Goal: Information Seeking & Learning: Learn about a topic

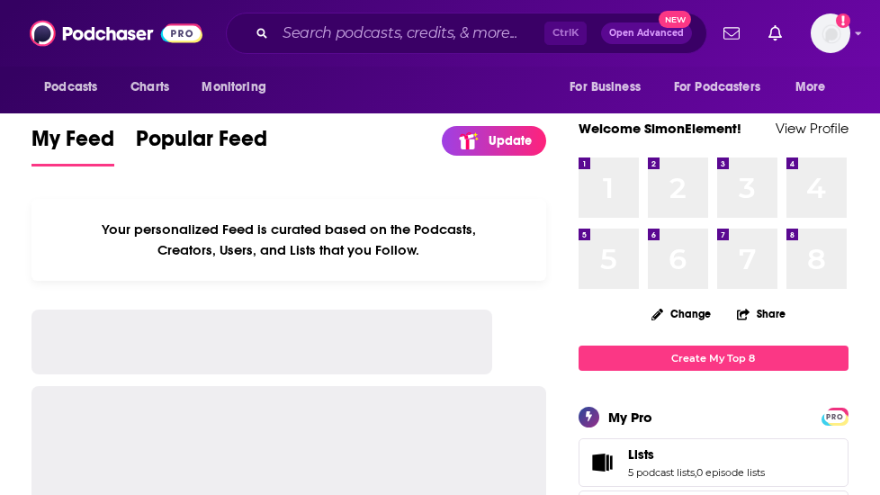
click at [435, 26] on input "Search podcasts, credits, & more..." at bounding box center [409, 33] width 269 height 29
click at [420, 31] on input "Search podcasts, credits, & more..." at bounding box center [409, 33] width 269 height 29
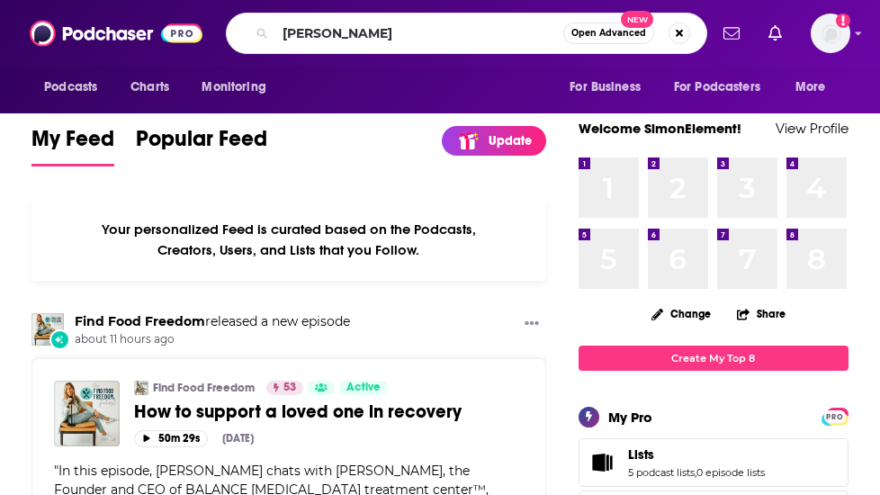
type input "[PERSON_NAME]"
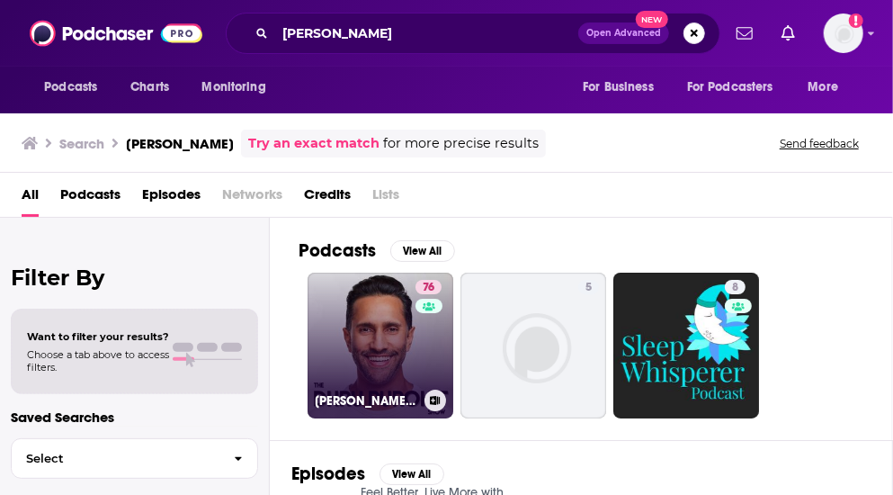
click at [377, 349] on link "76 [PERSON_NAME] Show" at bounding box center [381, 346] width 146 height 146
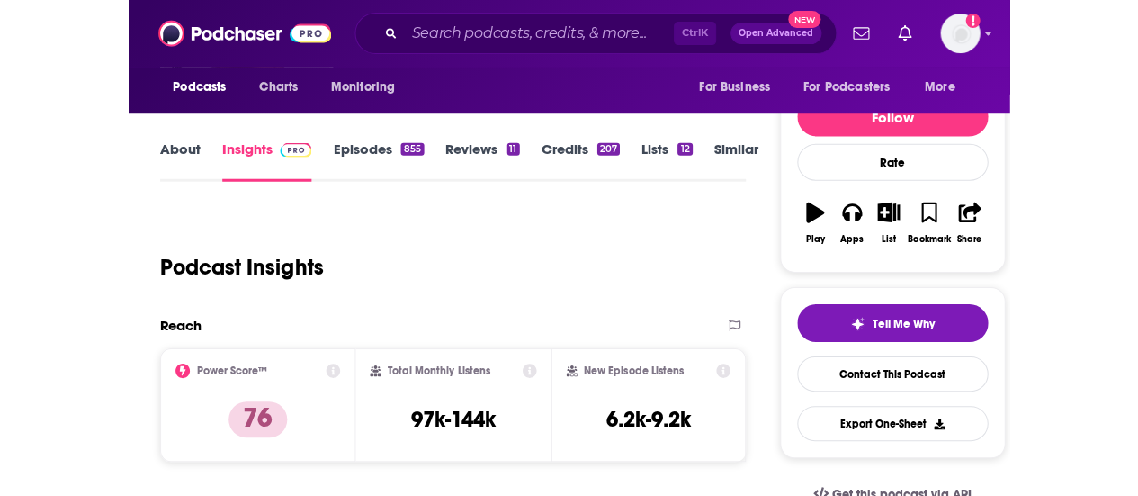
scroll to position [180, 0]
